Goal: Task Accomplishment & Management: Use online tool/utility

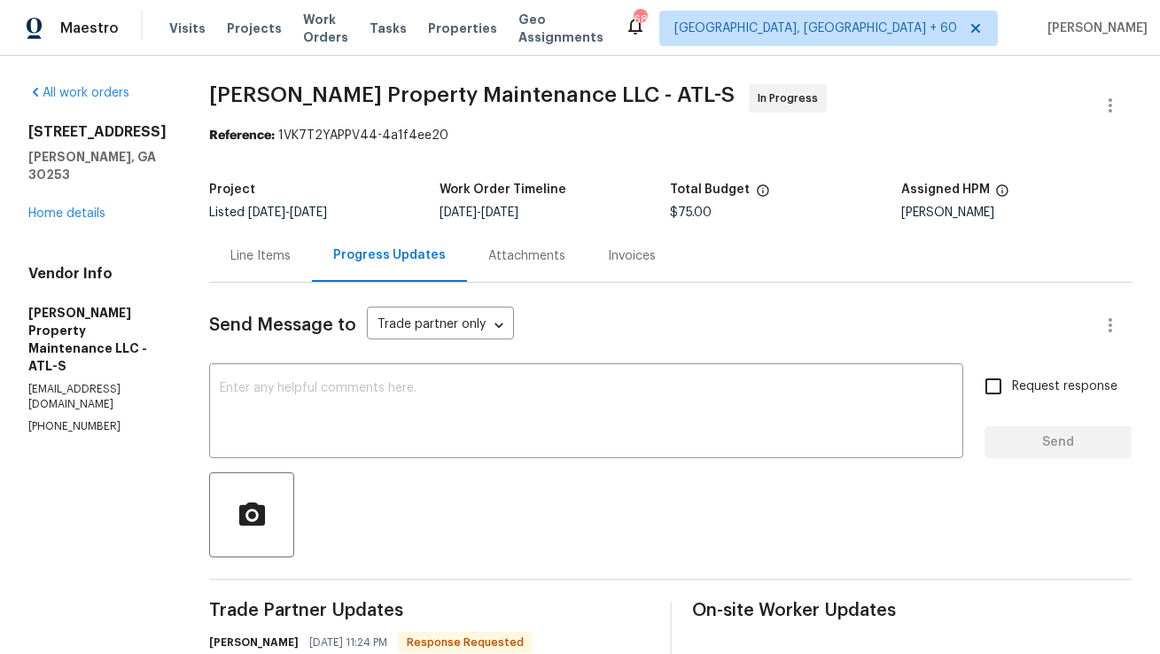
scroll to position [231, 0]
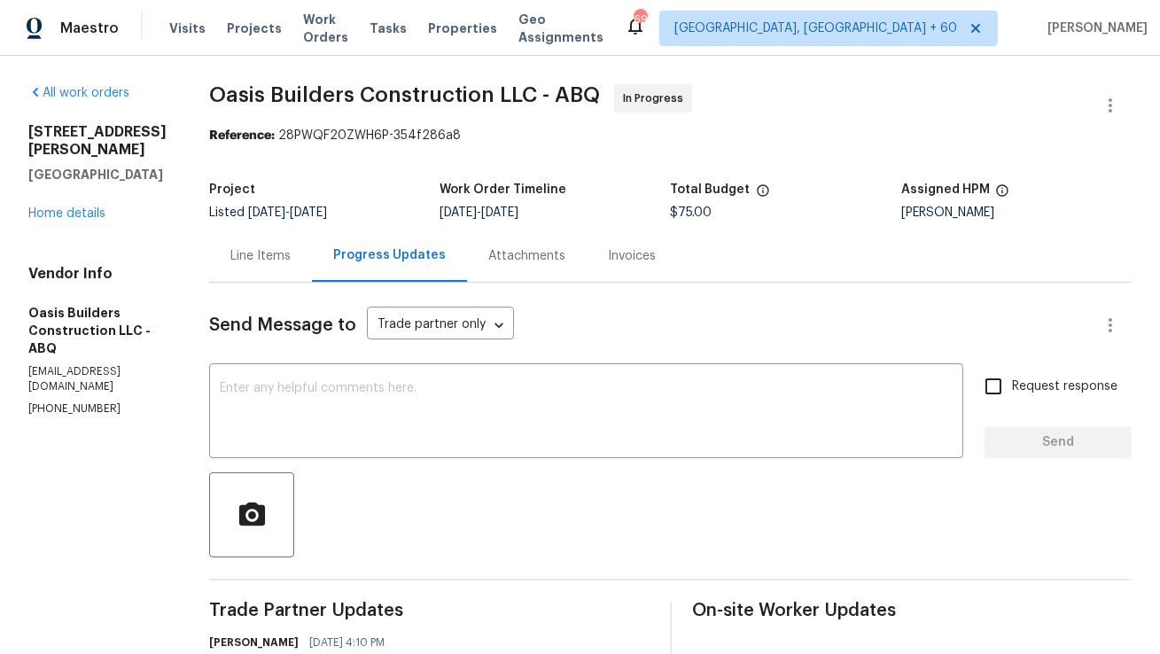
scroll to position [27, 0]
